Goal: Check status: Check status

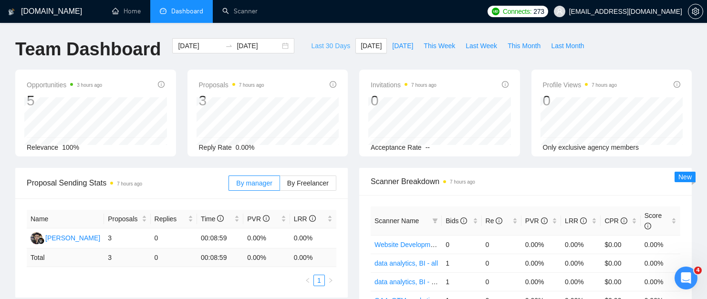
click at [313, 43] on span "Last 30 Days" at bounding box center [330, 46] width 39 height 10
type input "[DATE]"
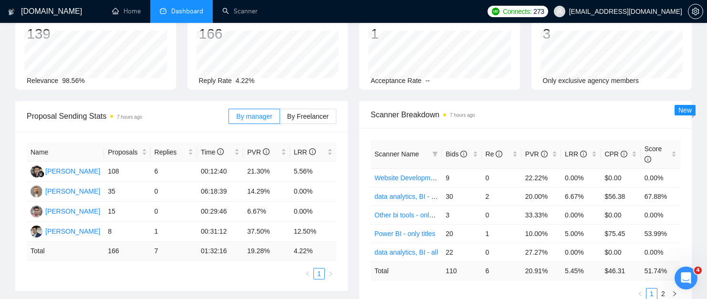
scroll to position [79, 0]
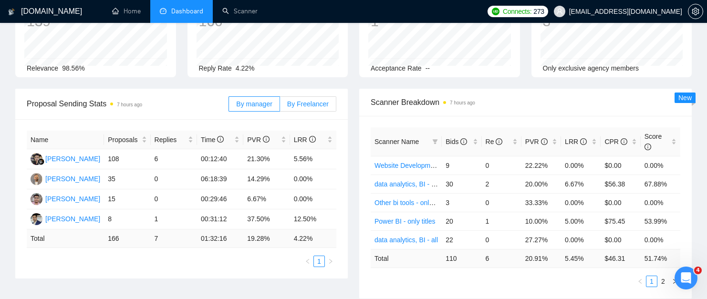
click at [309, 105] on span "By Freelancer" at bounding box center [308, 104] width 42 height 8
click at [280, 106] on input "By Freelancer" at bounding box center [280, 106] width 0 height 0
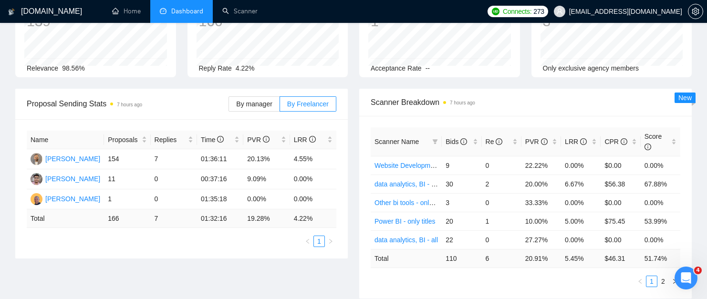
click at [254, 111] on div "By manager By Freelancer" at bounding box center [282, 103] width 108 height 15
click at [255, 108] on label "By manager" at bounding box center [253, 103] width 51 height 15
click at [229, 106] on input "By manager" at bounding box center [229, 106] width 0 height 0
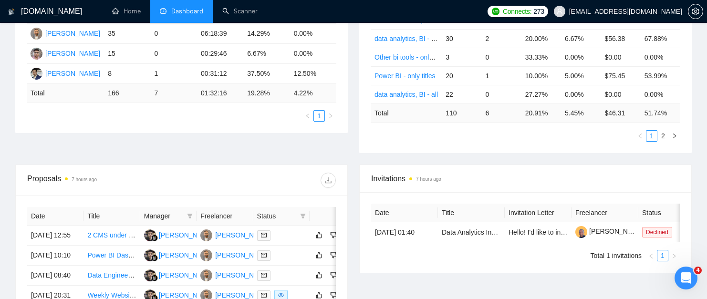
scroll to position [274, 0]
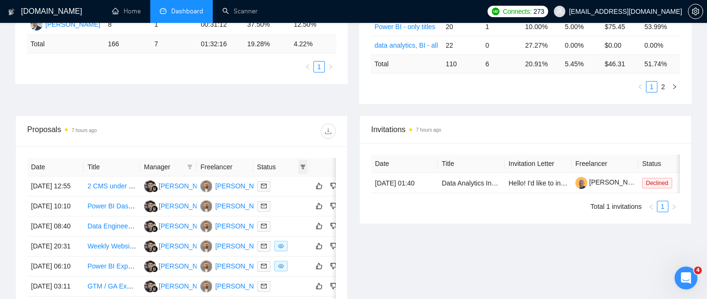
click at [303, 166] on icon "filter" at bounding box center [303, 167] width 5 height 5
click at [270, 189] on span "Chat" at bounding box center [279, 185] width 46 height 10
checkbox input "true"
click at [292, 218] on span "OK" at bounding box center [296, 219] width 10 height 10
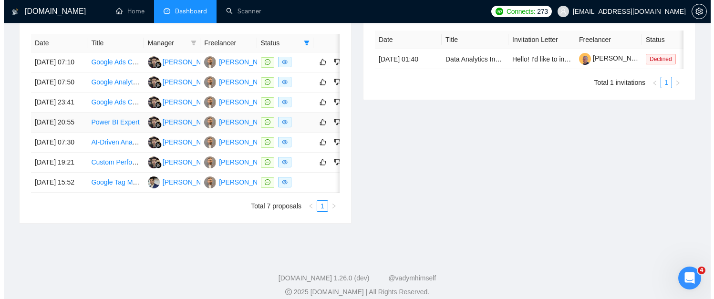
scroll to position [385, 0]
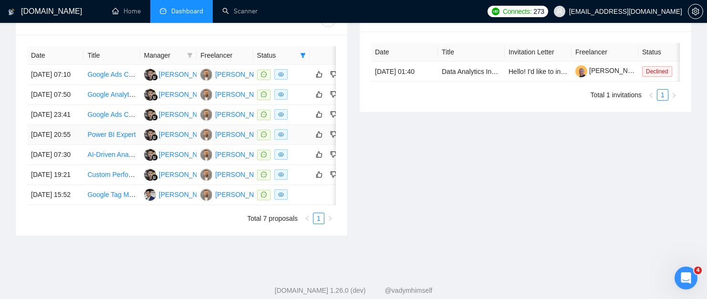
click at [74, 145] on td "[DATE] 20:55" at bounding box center [55, 135] width 56 height 20
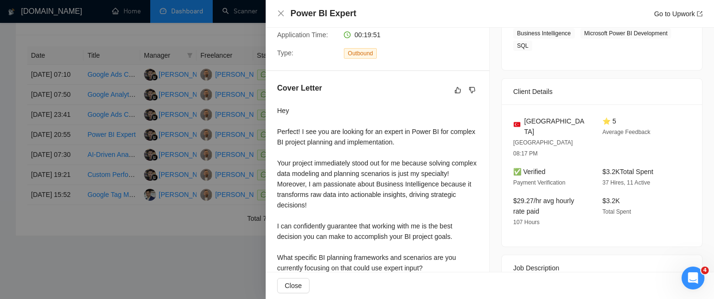
scroll to position [305, 0]
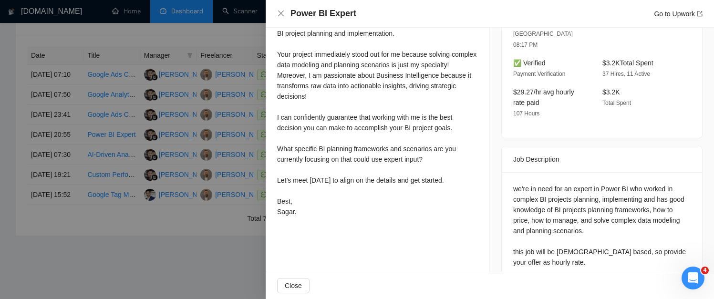
click at [141, 228] on div at bounding box center [357, 149] width 714 height 299
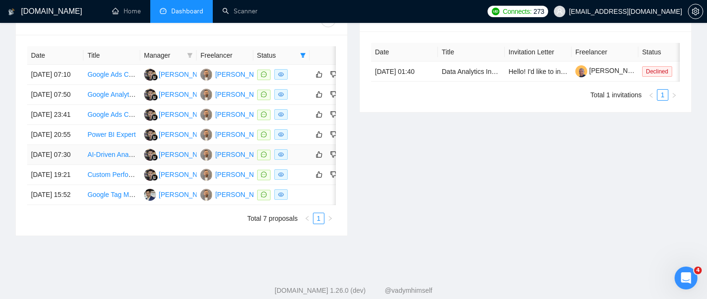
click at [77, 165] on td "[DATE] 07:30" at bounding box center [55, 155] width 56 height 20
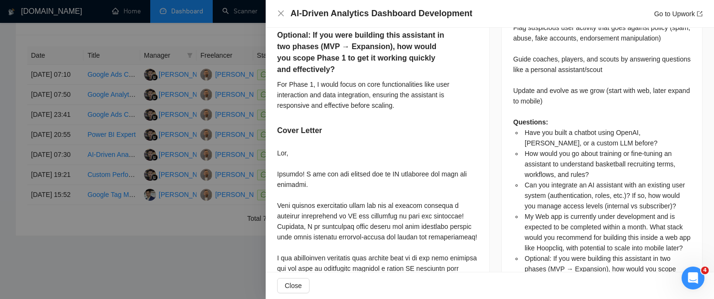
scroll to position [633, 0]
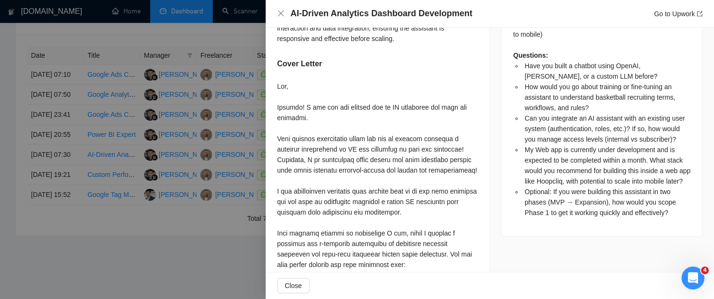
drag, startPoint x: 291, startPoint y: 131, endPoint x: 439, endPoint y: 205, distance: 164.7
click at [439, 205] on div at bounding box center [377, 233] width 201 height 304
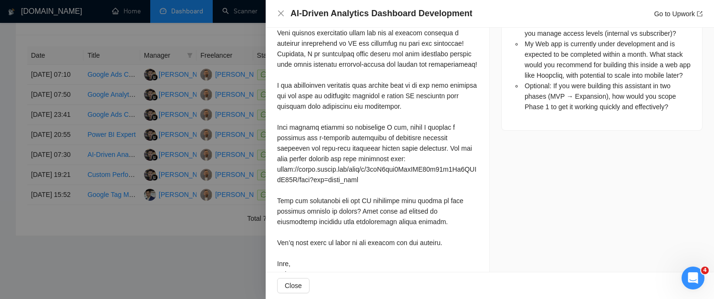
scroll to position [793, 0]
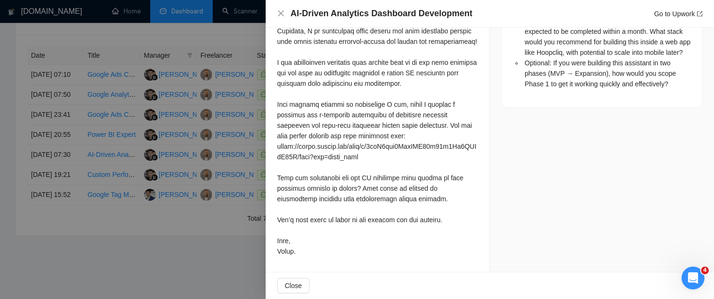
click at [126, 188] on div at bounding box center [357, 149] width 714 height 299
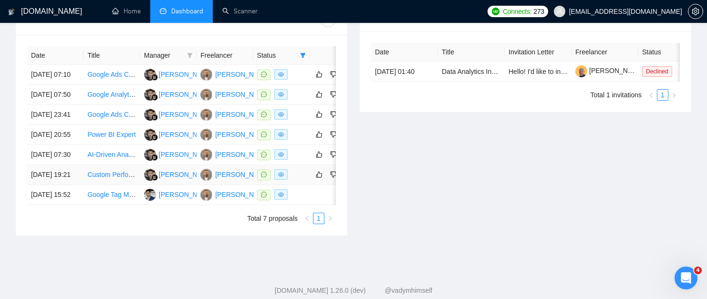
click at [62, 185] on td "[DATE] 19:21" at bounding box center [55, 175] width 56 height 20
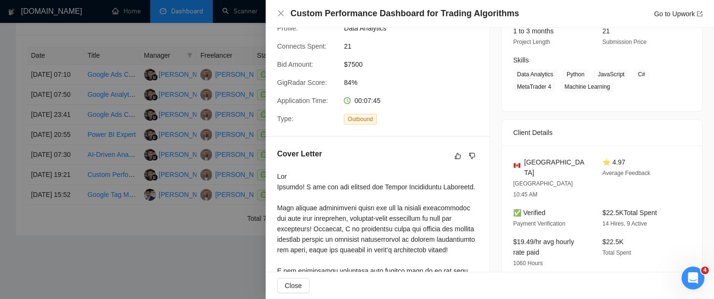
scroll to position [245, 0]
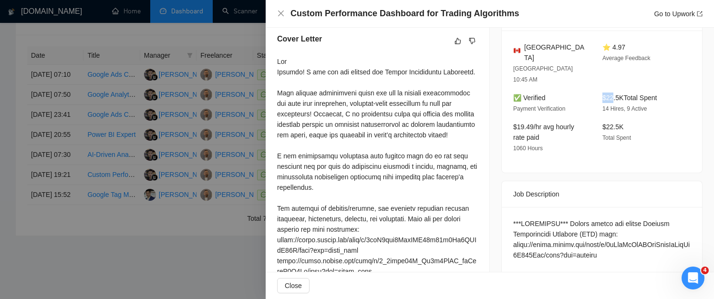
drag, startPoint x: 595, startPoint y: 75, endPoint x: 611, endPoint y: 74, distance: 15.8
click at [611, 93] on div "$22.5K Total Spent 14 Hires, 9 Active" at bounding box center [640, 103] width 82 height 21
drag, startPoint x: 547, startPoint y: 113, endPoint x: 506, endPoint y: 106, distance: 41.6
click at [509, 122] on div "$19.49/hr avg hourly rate paid 1060 Hours" at bounding box center [550, 138] width 82 height 32
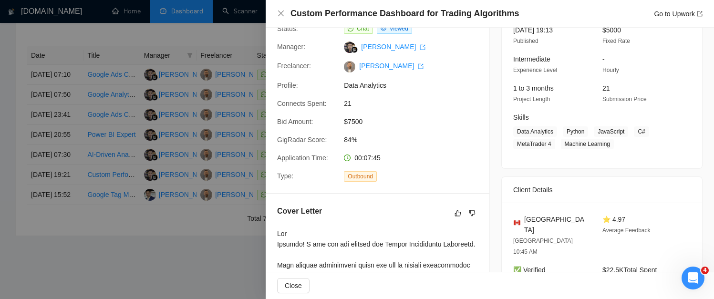
scroll to position [274, 0]
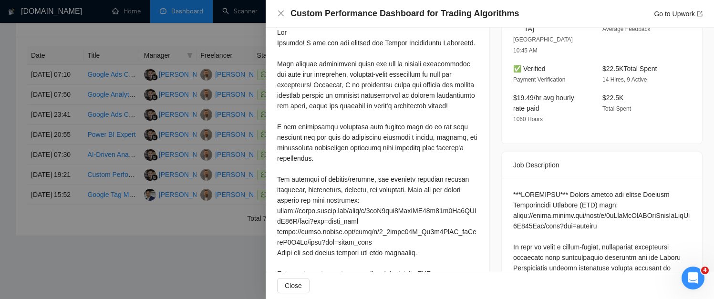
click at [91, 174] on div at bounding box center [357, 149] width 714 height 299
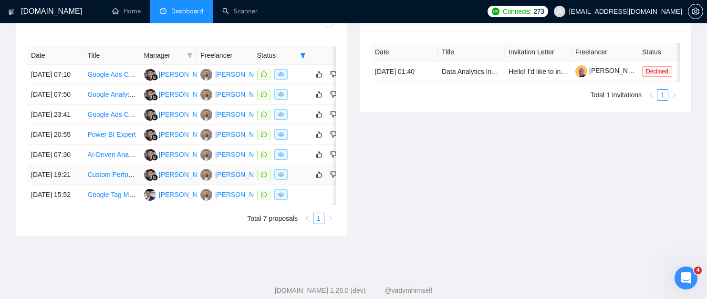
click at [65, 185] on td "[DATE] 19:21" at bounding box center [55, 175] width 56 height 20
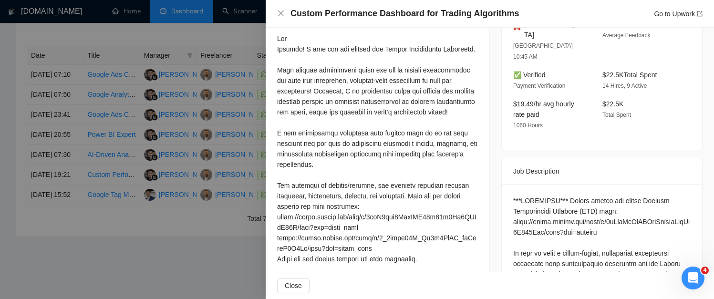
scroll to position [0, 0]
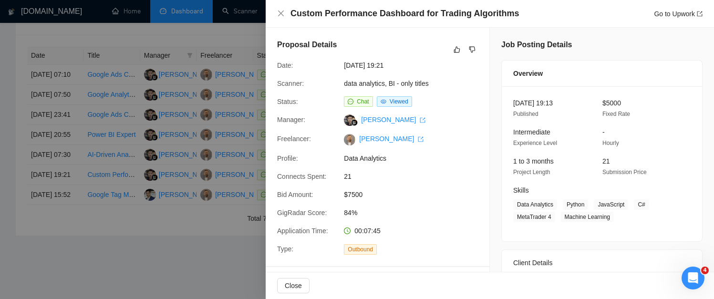
click at [127, 157] on div at bounding box center [357, 149] width 714 height 299
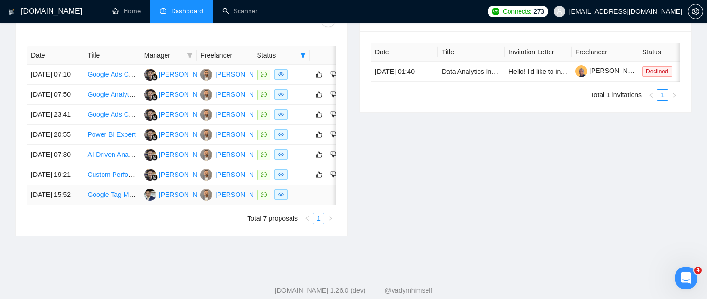
click at [40, 205] on td "[DATE] 15:52" at bounding box center [55, 195] width 56 height 20
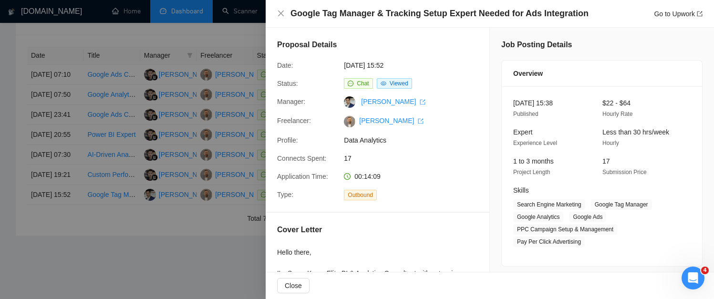
scroll to position [12, 0]
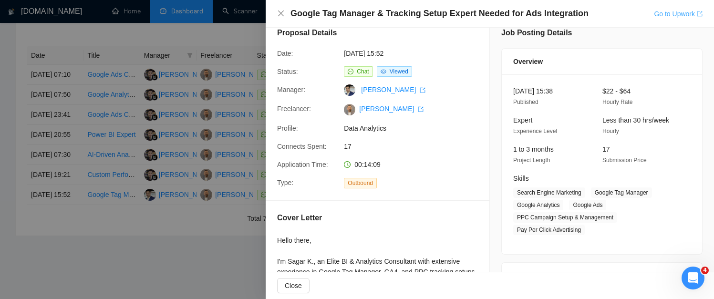
click at [659, 11] on link "Go to Upwork" at bounding box center [678, 14] width 49 height 8
click at [232, 104] on div at bounding box center [357, 149] width 714 height 299
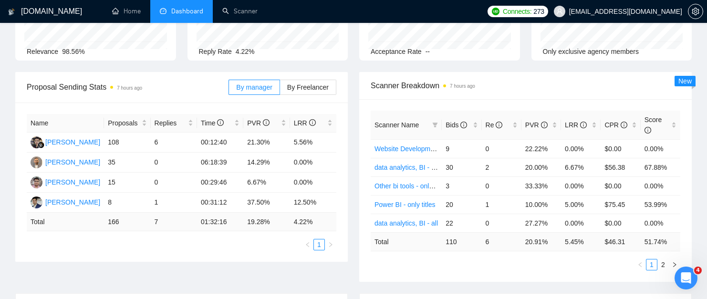
scroll to position [145, 0]
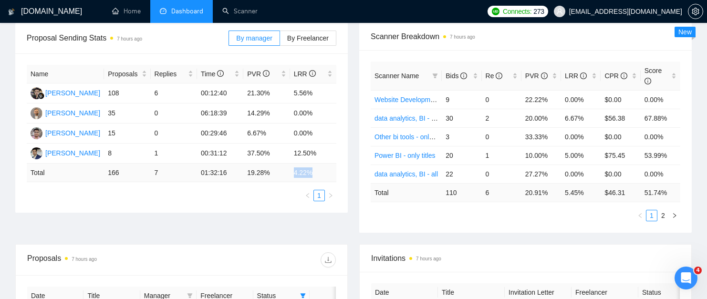
drag, startPoint x: 293, startPoint y: 174, endPoint x: 331, endPoint y: 170, distance: 38.3
click at [331, 170] on td "4.22 %" at bounding box center [313, 173] width 46 height 19
drag, startPoint x: 245, startPoint y: 175, endPoint x: 275, endPoint y: 175, distance: 30.1
click at [275, 175] on td "19.28 %" at bounding box center [266, 173] width 46 height 19
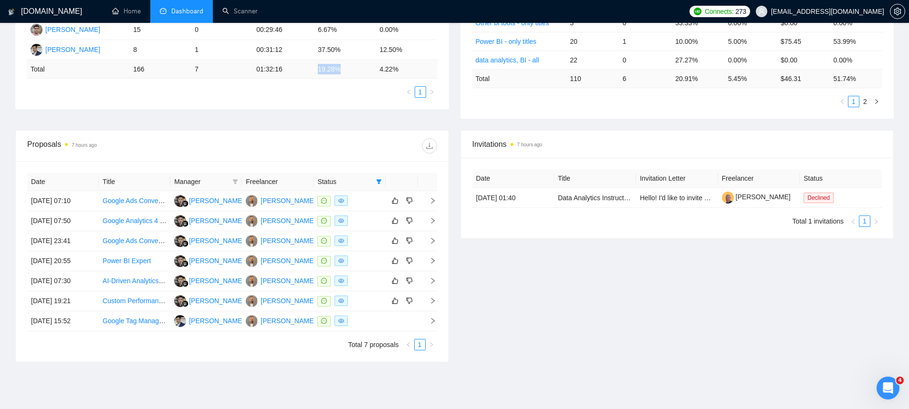
scroll to position [0, 0]
